Goal: Connect with others: Connect with other users

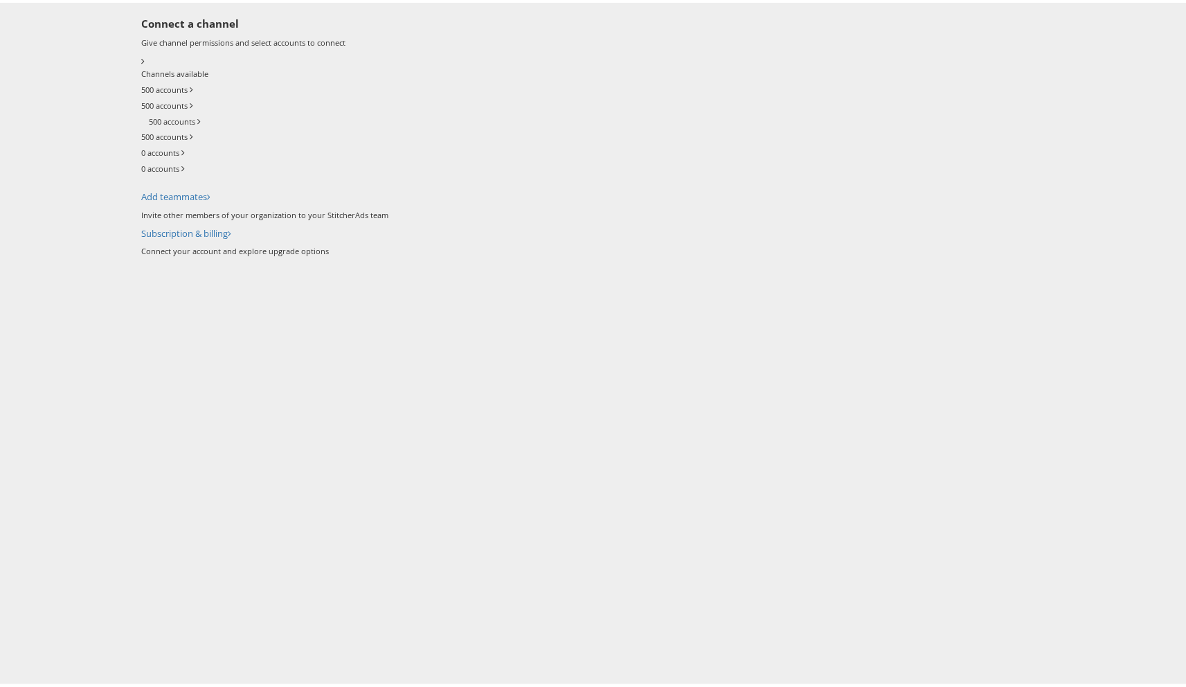
click at [518, 96] on div "500 accounts" at bounding box center [664, 88] width 1046 height 16
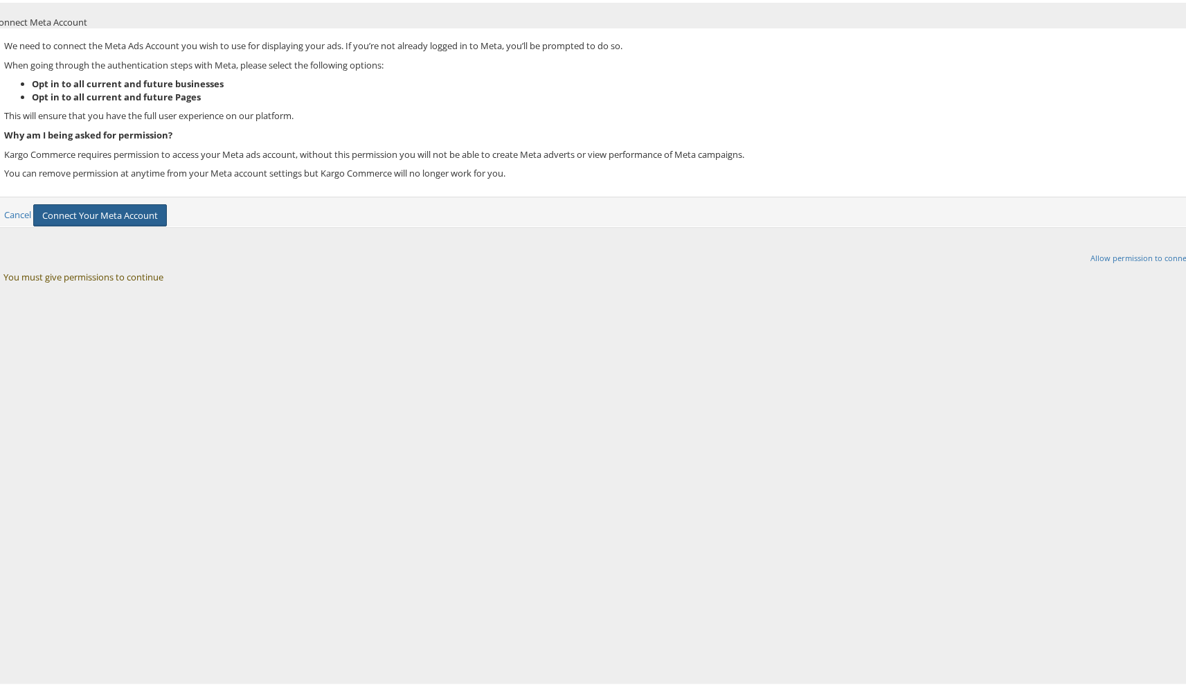
click at [167, 224] on button "Connect Your Meta Account" at bounding box center [100, 212] width 134 height 23
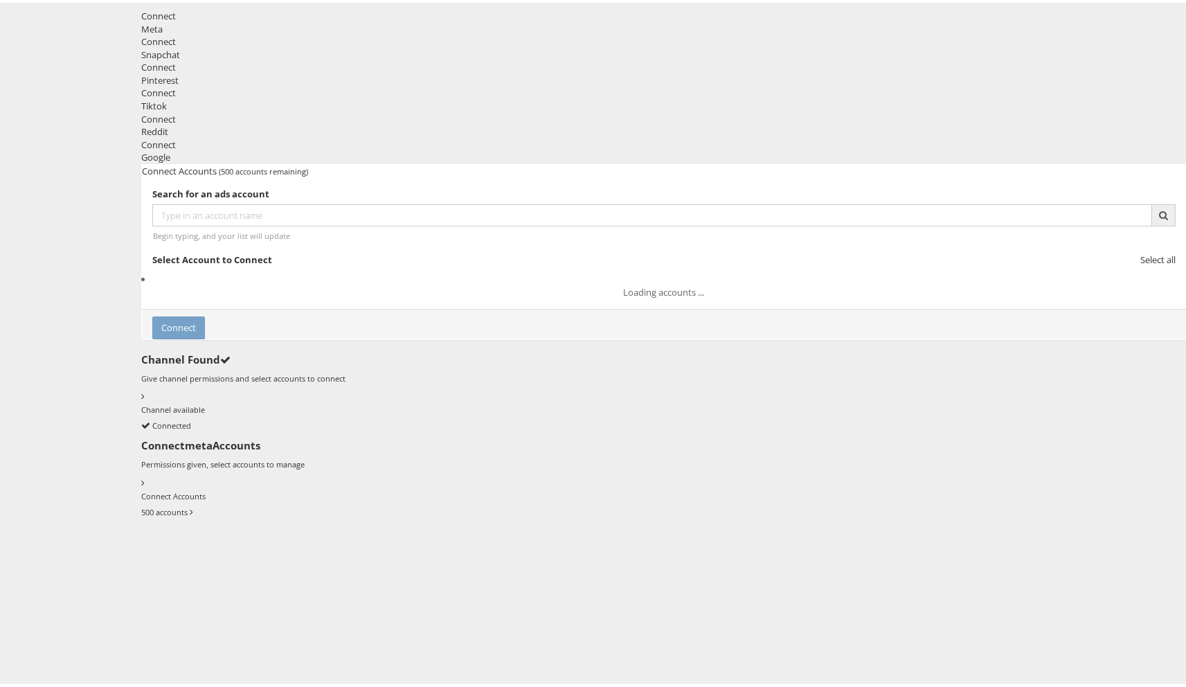
click at [188, 504] on label "500 accounts" at bounding box center [164, 509] width 46 height 11
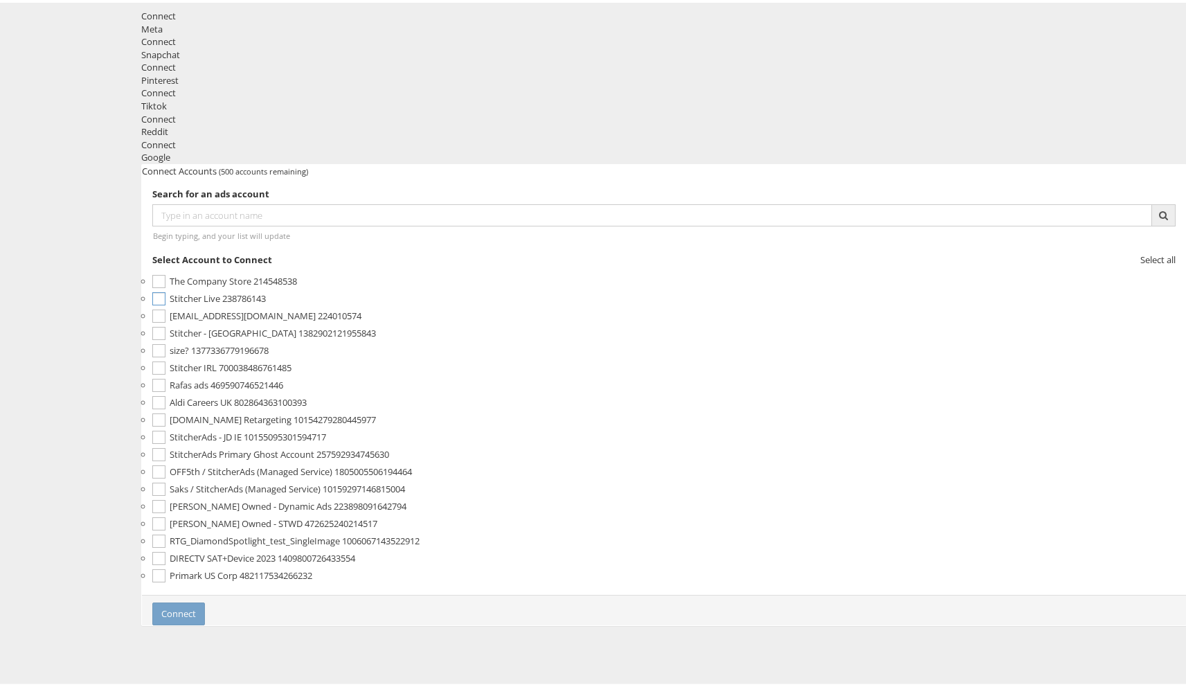
click at [220, 289] on span "Stitcher Live" at bounding box center [195, 295] width 51 height 12
click at [205, 600] on button "Connect" at bounding box center [178, 611] width 53 height 23
